Goal: Information Seeking & Learning: Check status

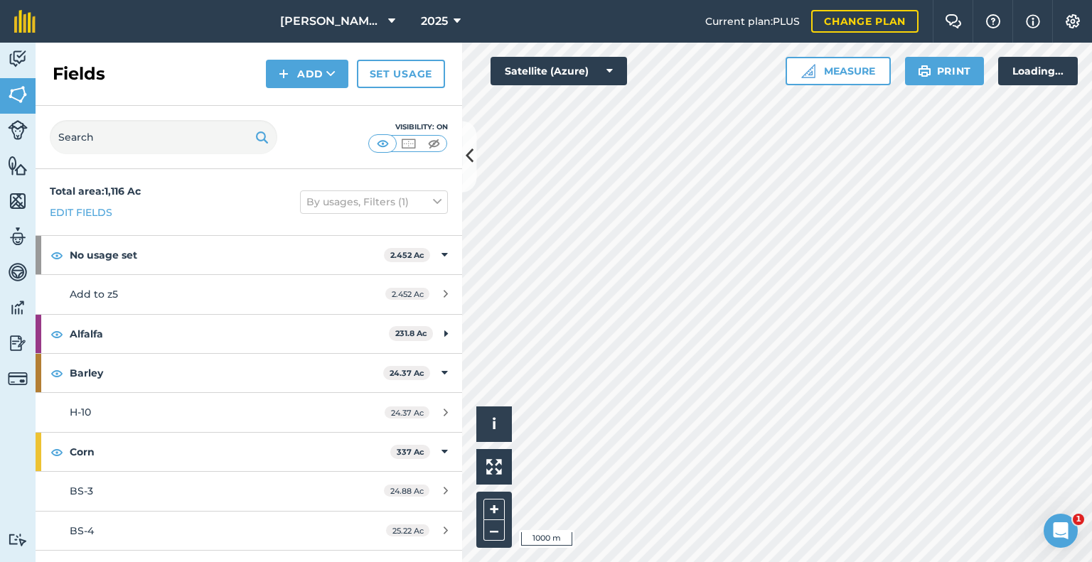
scroll to position [873, 0]
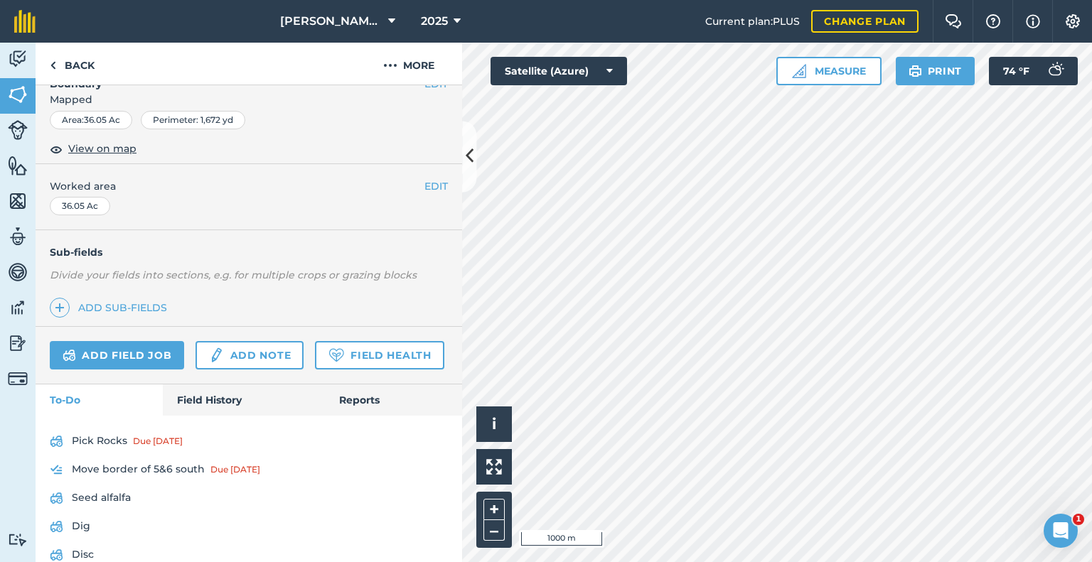
scroll to position [318, 0]
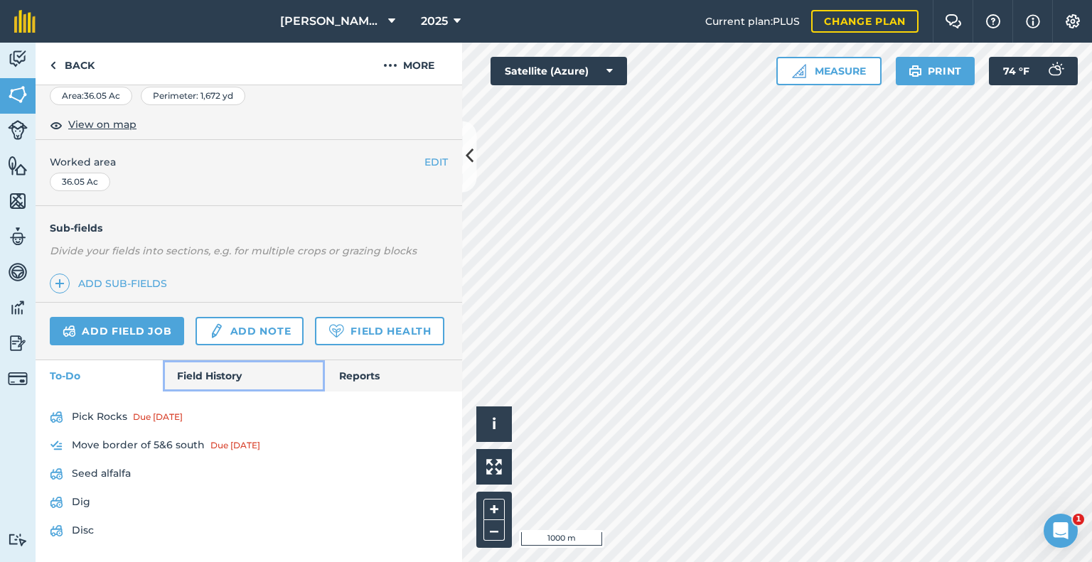
click at [198, 386] on link "Field History" at bounding box center [243, 375] width 161 height 31
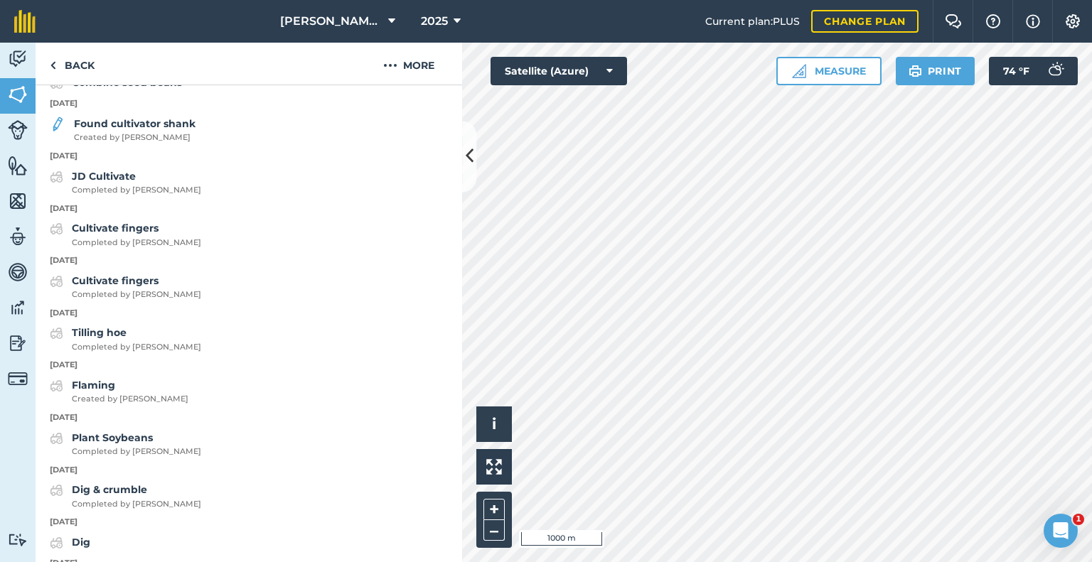
scroll to position [1100, 0]
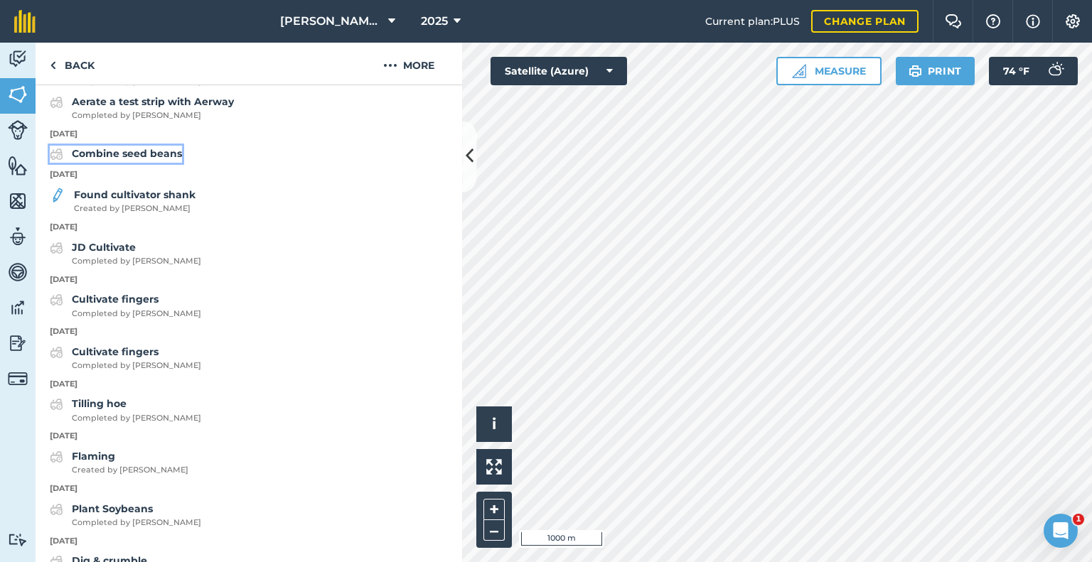
click at [133, 160] on strong "Combine seed beans" at bounding box center [127, 153] width 110 height 13
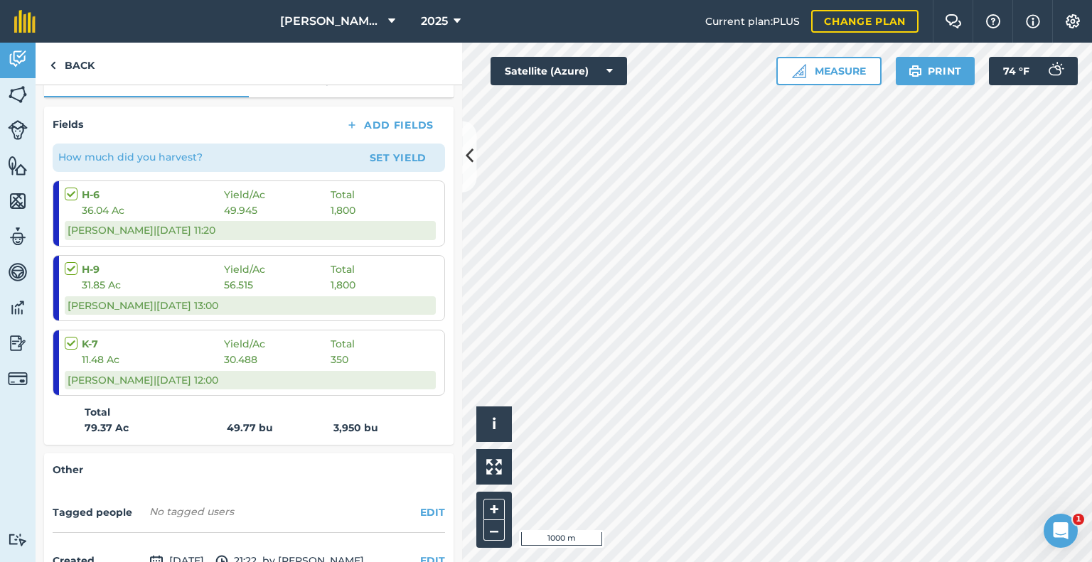
scroll to position [213, 0]
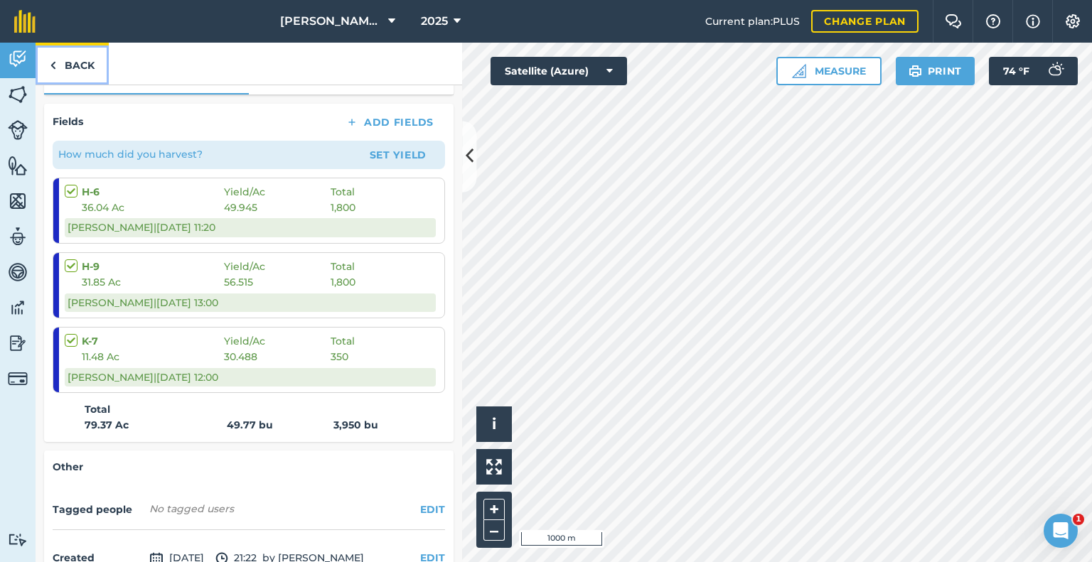
click at [63, 55] on link "Back" at bounding box center [72, 64] width 73 height 42
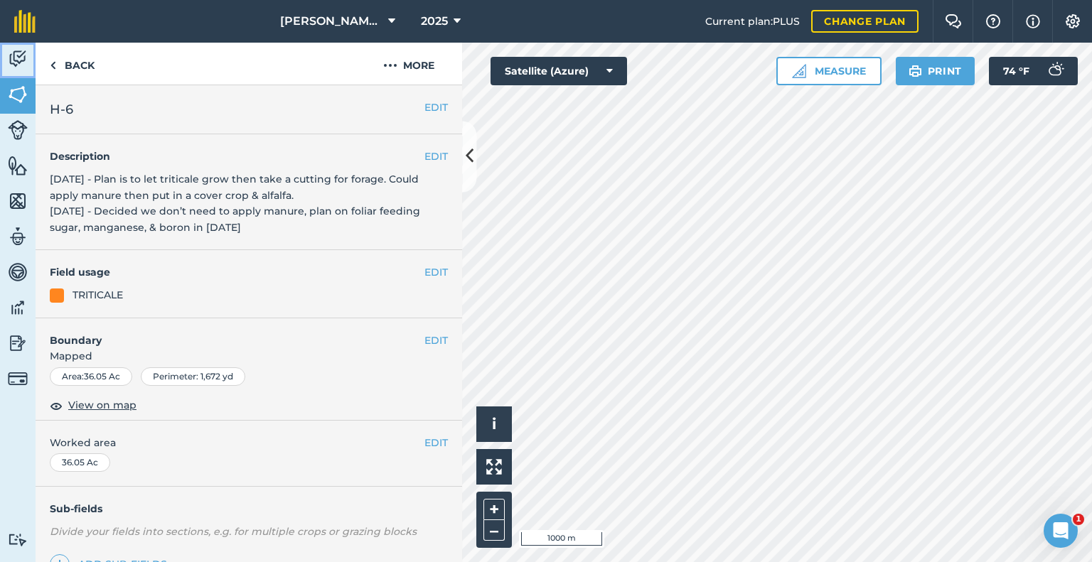
click at [28, 66] on link "Activity" at bounding box center [18, 61] width 36 height 36
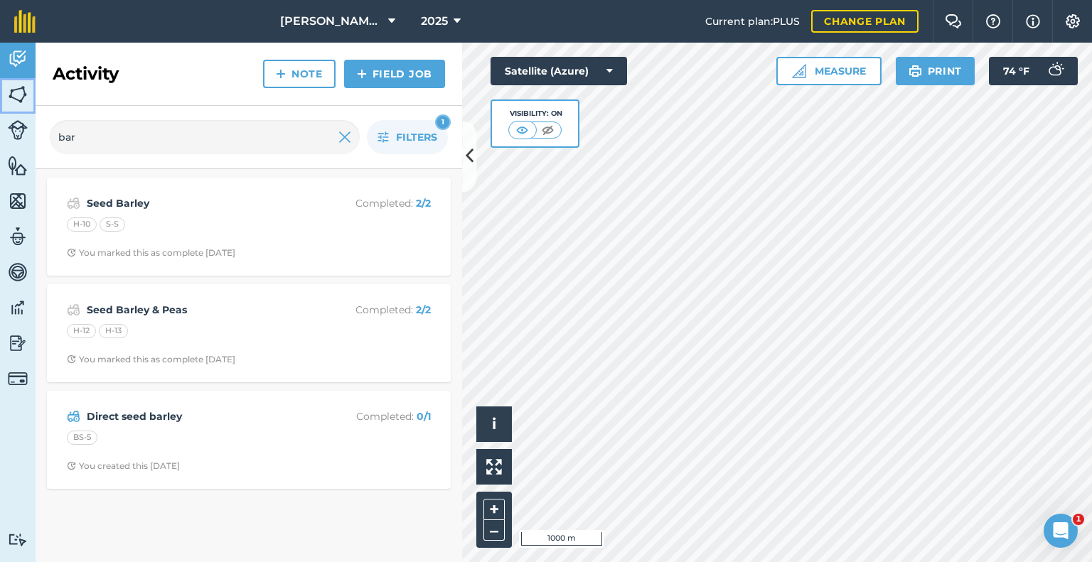
click at [17, 86] on img at bounding box center [18, 94] width 20 height 21
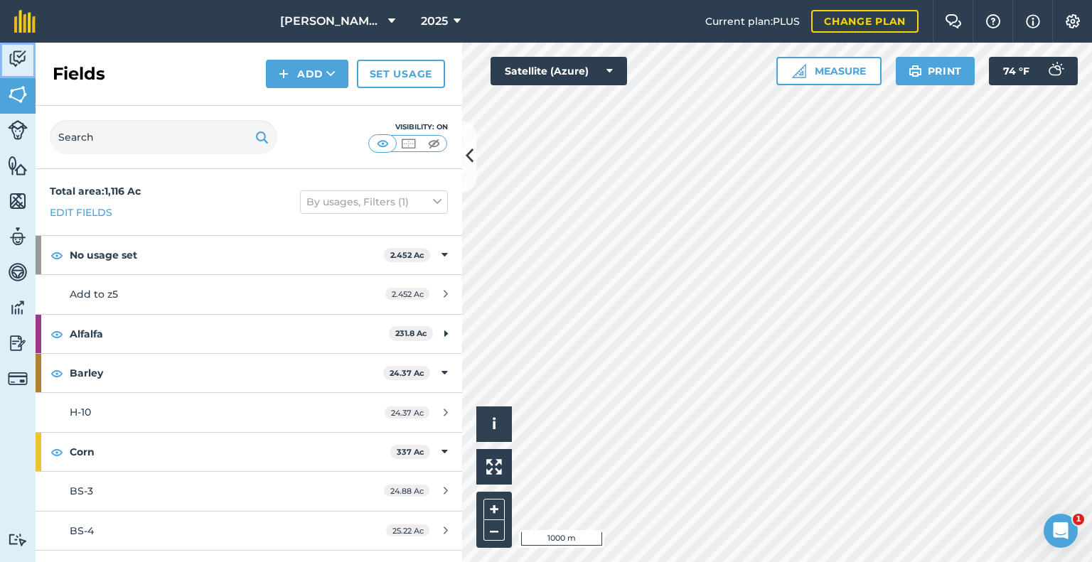
click at [18, 62] on img at bounding box center [18, 58] width 20 height 21
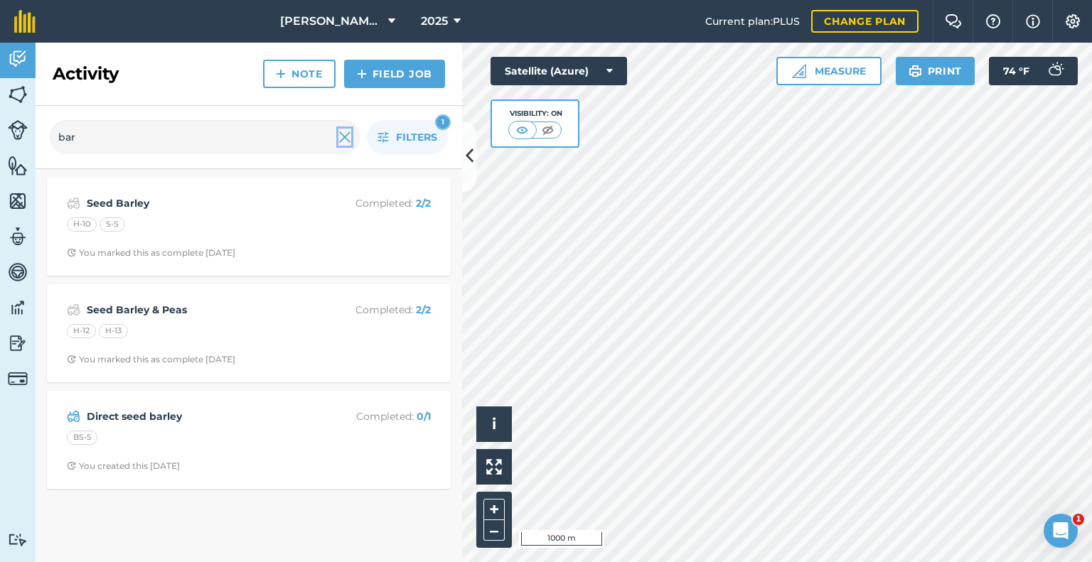
click at [345, 140] on img at bounding box center [344, 137] width 13 height 17
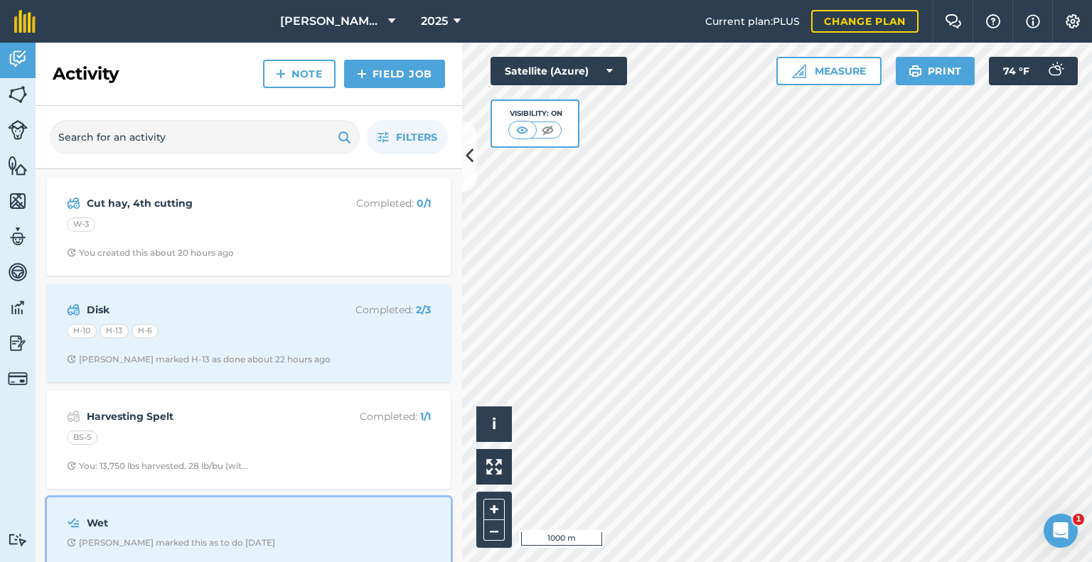
click at [247, 534] on div "Wet [PERSON_NAME] marked this as to do [DATE]" at bounding box center [248, 531] width 387 height 51
